Goal: Go to known website: Access a specific website the user already knows

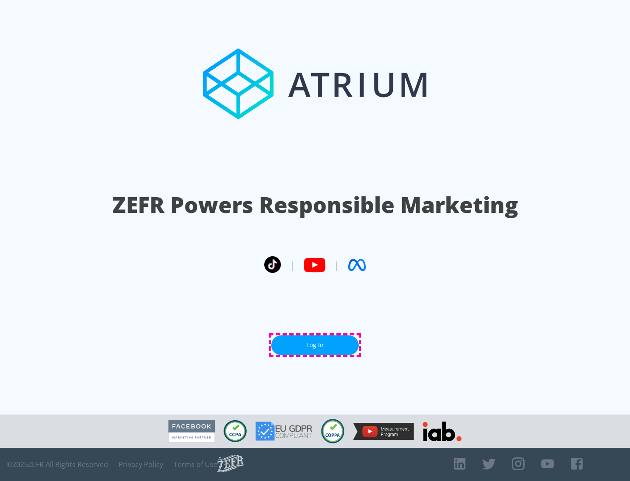
click at [315, 345] on link "Log In" at bounding box center [314, 345] width 87 height 20
